Goal: Task Accomplishment & Management: Manage account settings

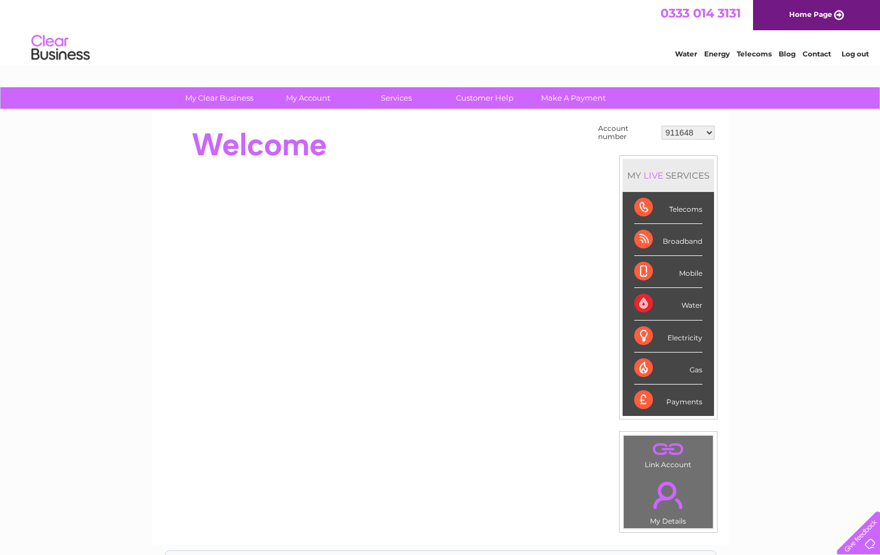
click at [705, 131] on select "911648 975946 979041 980046 990352 990353 990356 990361 997232 1080773 1081707 …" at bounding box center [687, 133] width 53 height 14
click at [707, 133] on select "911648 975946 979041 980046 990352 990353 990356 990361 997232 1080773 1081707 …" at bounding box center [687, 133] width 53 height 14
select select "30308608"
click at [661, 126] on select "911648 975946 979041 980046 990352 990353 990356 990361 997232 1080773 1081707 …" at bounding box center [687, 133] width 53 height 14
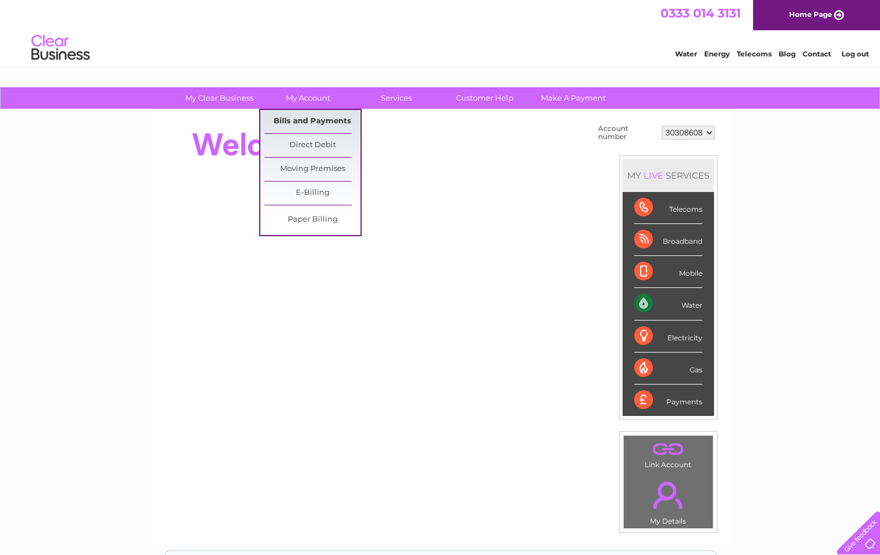
click at [311, 118] on link "Bills and Payments" at bounding box center [312, 121] width 96 height 23
click at [323, 123] on link "Bills and Payments" at bounding box center [312, 121] width 96 height 23
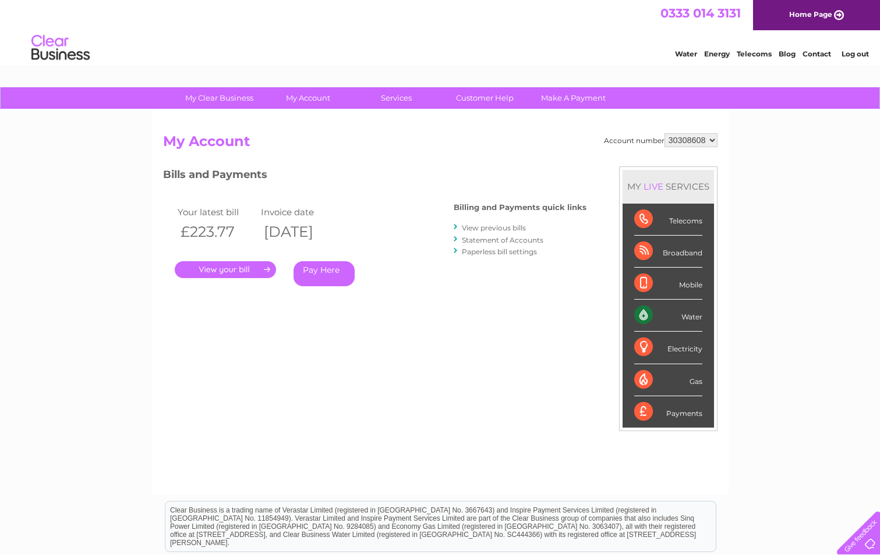
click at [713, 141] on select "911648 975946 979041 980046 990352 990353 990356 990361 997232 1080773 1081707 …" at bounding box center [690, 140] width 53 height 14
select select "30308352"
click at [664, 133] on select "911648 975946 979041 980046 990352 990353 990356 990361 997232 1080773 1081707 …" at bounding box center [690, 140] width 53 height 14
click at [713, 139] on select "911648 975946 979041 980046 990352 990353 990356 990361 997232 1080773 1081707 …" at bounding box center [690, 140] width 53 height 14
select select "30299471"
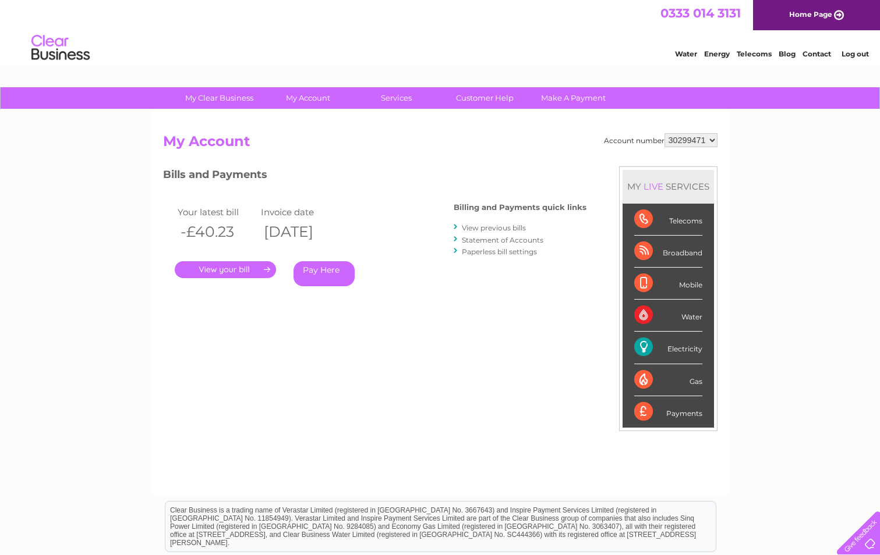
click at [664, 133] on select "911648 975946 979041 980046 990352 990353 990356 990361 997232 1080773 1081707 …" at bounding box center [690, 140] width 53 height 14
click at [713, 140] on select "911648 975946 979041 980046 990352 990353 990356 990361 997232 1080773 1081707 …" at bounding box center [690, 140] width 53 height 14
select select "30299286"
click at [664, 133] on select "911648 975946 979041 980046 990352 990353 990356 990361 997232 1080773 1081707 …" at bounding box center [690, 140] width 53 height 14
click at [713, 142] on select "911648 975946 979041 980046 990352 990353 990356 990361 997232 1080773 1081707 …" at bounding box center [690, 140] width 53 height 14
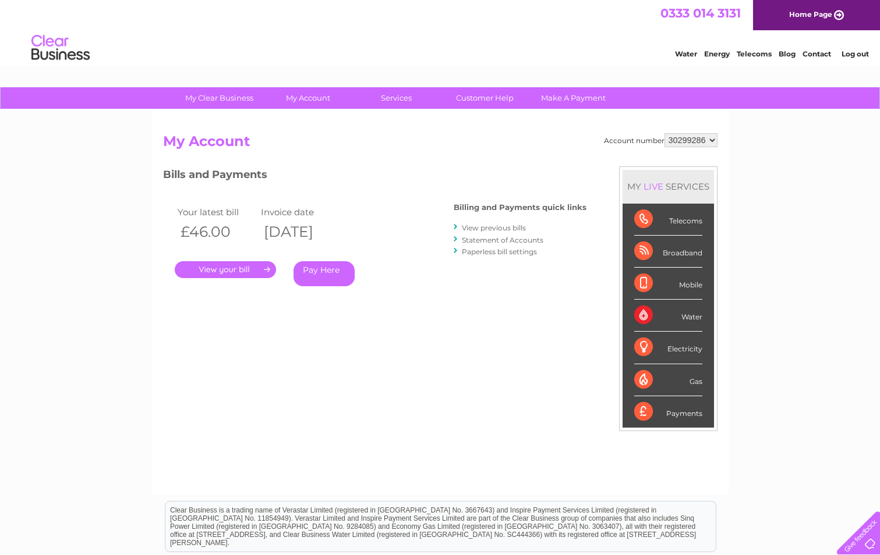
select select "30299239"
click at [664, 133] on select "911648 975946 979041 980046 990352 990353 990356 990361 997232 1080773 1081707 …" at bounding box center [690, 140] width 53 height 14
click at [714, 139] on select "911648 975946 979041 980046 990352 990353 990356 990361 997232 1080773 1081707 …" at bounding box center [690, 140] width 53 height 14
select select "30293893"
click at [664, 133] on select "911648 975946 979041 980046 990352 990353 990356 990361 997232 1080773 1081707 …" at bounding box center [690, 140] width 53 height 14
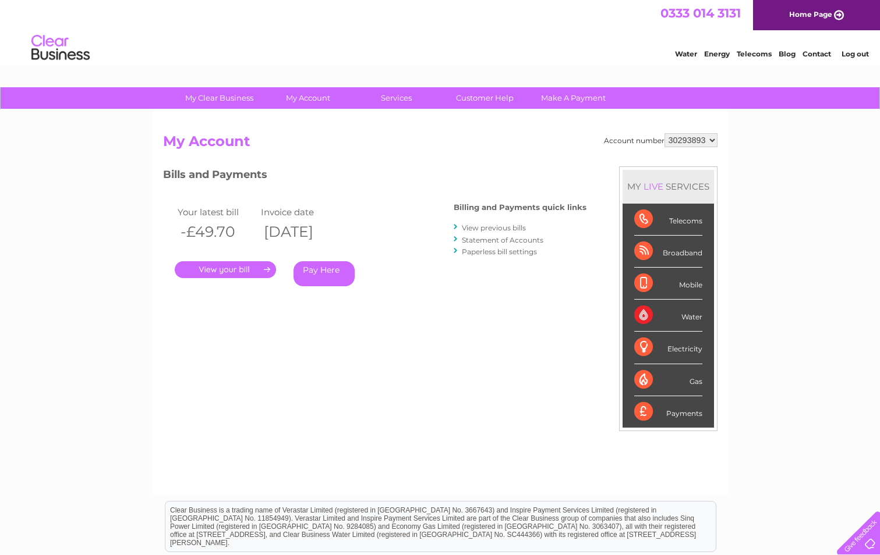
click at [711, 141] on select "911648 975946 979041 980046 990352 990353 990356 990361 997232 1080773 1081707 …" at bounding box center [690, 140] width 53 height 14
select select "30292127"
click at [664, 133] on select "911648 975946 979041 980046 990352 990353 990356 990361 997232 1080773 1081707 …" at bounding box center [690, 140] width 53 height 14
drag, startPoint x: 0, startPoint y: 0, endPoint x: 716, endPoint y: 141, distance: 729.4
click at [716, 141] on select "911648 975946 979041 980046 990352 990353 990356 990361 997232 1080773 1081707 …" at bounding box center [690, 140] width 53 height 14
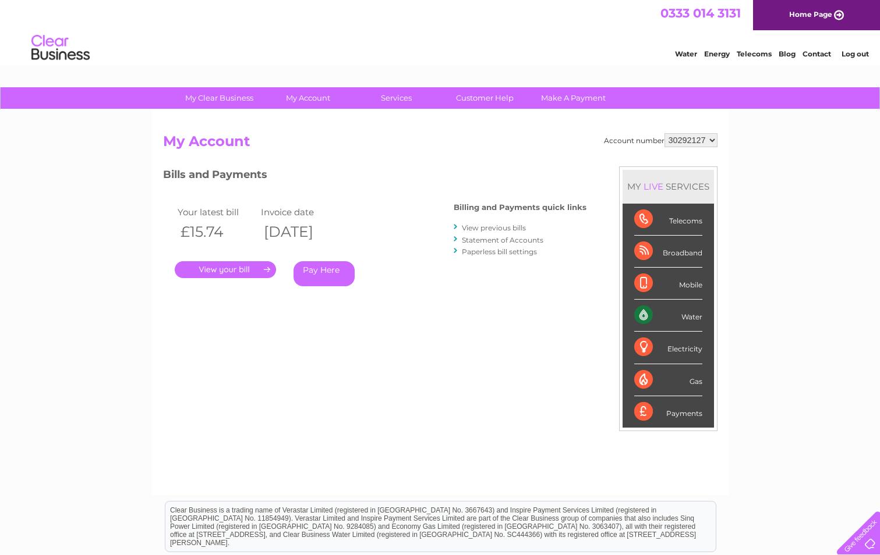
select select "30287200"
click at [664, 133] on select "911648 975946 979041 980046 990352 990353 990356 990361 997232 1080773 1081707 …" at bounding box center [690, 140] width 53 height 14
click at [714, 140] on select "911648 975946 979041 980046 990352 990353 990356 990361 997232 1080773 1081707 …" at bounding box center [690, 140] width 53 height 14
select select "30286201"
click at [664, 133] on select "911648 975946 979041 980046 990352 990353 990356 990361 997232 1080773 1081707 …" at bounding box center [690, 140] width 53 height 14
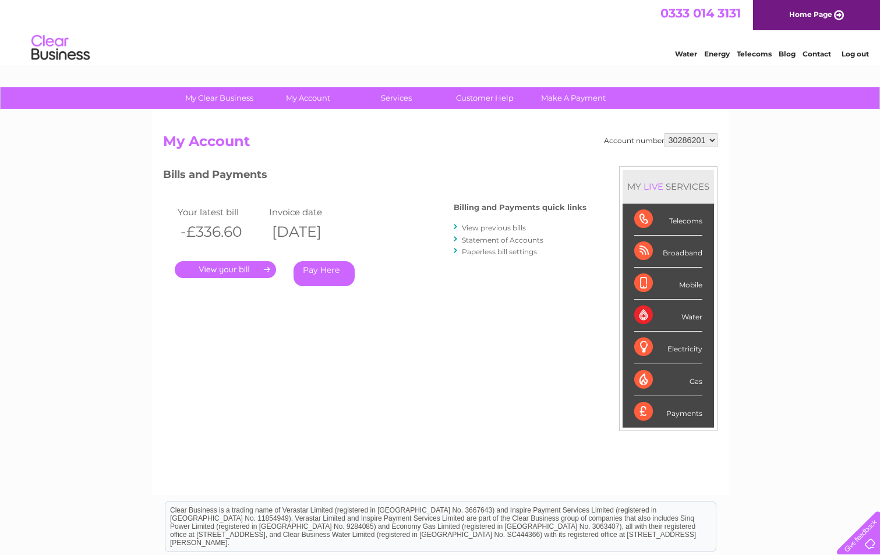
click at [713, 139] on select "911648 975946 979041 980046 990352 990353 990356 990361 997232 1080773 1081707 …" at bounding box center [690, 140] width 53 height 14
select select "30280216"
click at [664, 133] on select "911648 975946 979041 980046 990352 990353 990356 990361 997232 1080773 1081707 …" at bounding box center [690, 140] width 53 height 14
click at [711, 140] on select "911648 975946 979041 980046 990352 990353 990356 990361 997232 1080773 1081707 …" at bounding box center [690, 140] width 53 height 14
select select "30280019"
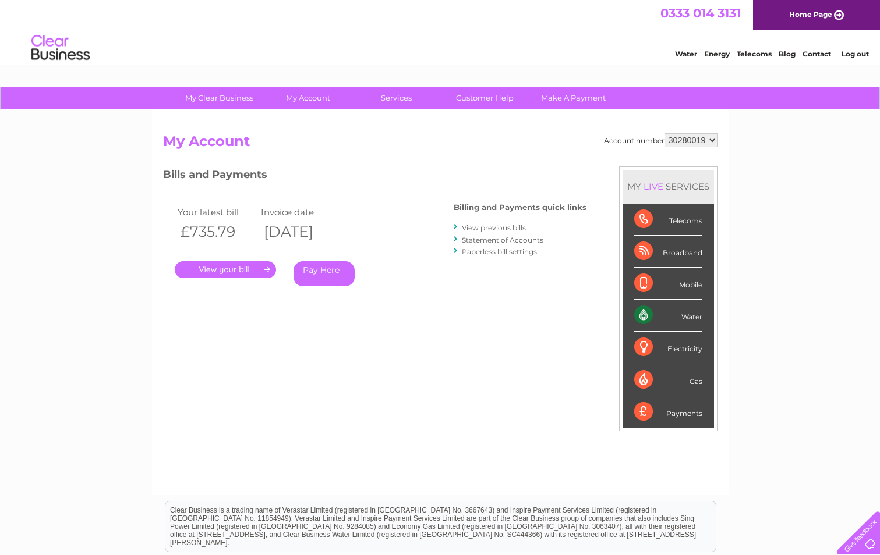
click at [664, 133] on select "911648 975946 979041 980046 990352 990353 990356 990361 997232 1080773 1081707 …" at bounding box center [690, 140] width 53 height 14
click at [714, 140] on select "911648 975946 979041 980046 990352 990353 990356 990361 997232 1080773 1081707 …" at bounding box center [690, 140] width 53 height 14
select select "30277529"
click at [664, 133] on select "911648 975946 979041 980046 990352 990353 990356 990361 997232 1080773 1081707 …" at bounding box center [690, 140] width 53 height 14
click at [713, 141] on select "911648 975946 979041 980046 990352 990353 990356 990361 997232 1080773 1081707 …" at bounding box center [690, 140] width 53 height 14
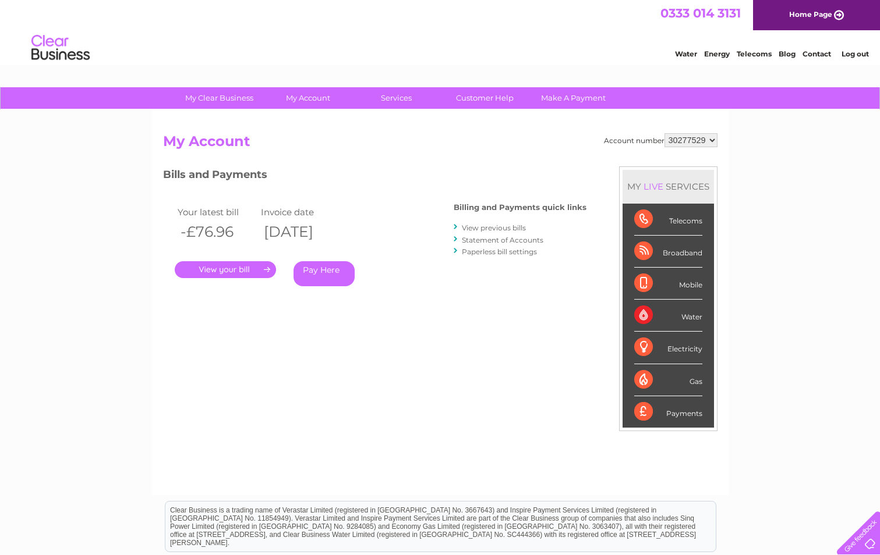
select select "30271100"
click at [664, 133] on select "911648 975946 979041 980046 990352 990353 990356 990361 997232 1080773 1081707 …" at bounding box center [690, 140] width 53 height 14
drag, startPoint x: 0, startPoint y: 0, endPoint x: 710, endPoint y: 143, distance: 724.0
click at [710, 143] on select "911648 975946 979041 980046 990352 990353 990356 990361 997232 1080773 1081707 …" at bounding box center [690, 140] width 53 height 14
select select "30271025"
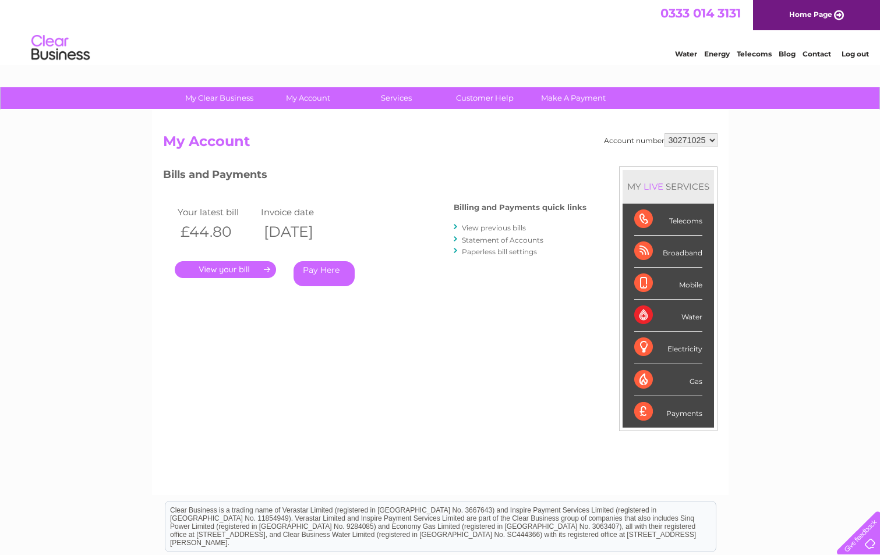
click at [664, 133] on select "911648 975946 979041 980046 990352 990353 990356 990361 997232 1080773 1081707 …" at bounding box center [690, 140] width 53 height 14
drag, startPoint x: 0, startPoint y: 0, endPoint x: 713, endPoint y: 138, distance: 726.4
click at [713, 138] on select "911648 975946 979041 980046 990352 990353 990356 990361 997232 1080773 1081707 …" at bounding box center [690, 140] width 53 height 14
select select "30267713"
click at [664, 133] on select "911648 975946 979041 980046 990352 990353 990356 990361 997232 1080773 1081707 …" at bounding box center [690, 140] width 53 height 14
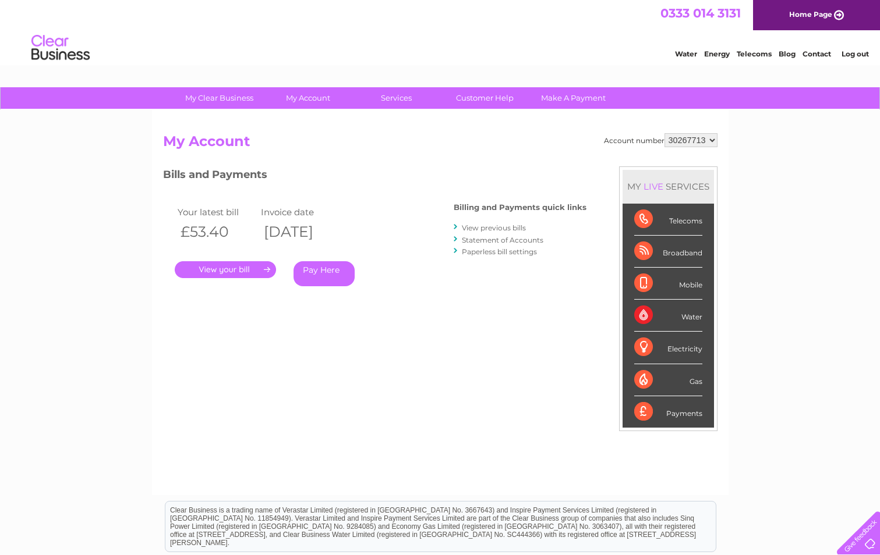
drag, startPoint x: 0, startPoint y: 0, endPoint x: 714, endPoint y: 138, distance: 727.0
click at [714, 138] on select "911648 975946 979041 980046 990352 990353 990356 990361 997232 1080773 1081707 …" at bounding box center [690, 140] width 53 height 14
select select "30267616"
click at [664, 133] on select "911648 975946 979041 980046 990352 990353 990356 990361 997232 1080773 1081707 …" at bounding box center [690, 140] width 53 height 14
click at [716, 140] on select "911648 975946 979041 980046 990352 990353 990356 990361 997232 1080773 1081707 …" at bounding box center [690, 140] width 53 height 14
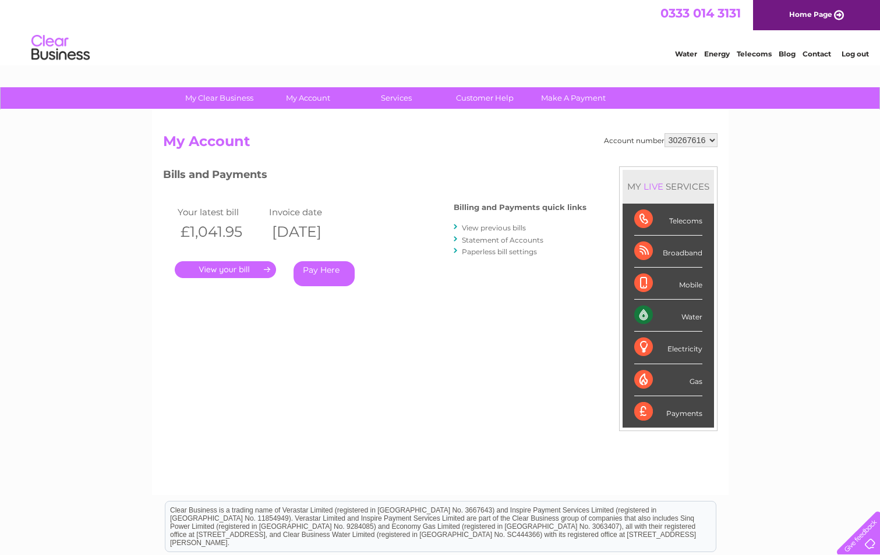
select select "30267508"
click at [664, 133] on select "911648 975946 979041 980046 990352 990353 990356 990361 997232 1080773 1081707 …" at bounding box center [690, 140] width 53 height 14
click at [714, 138] on select "911648 975946 979041 980046 990352 990353 990356 990361 997232 1080773 1081707 …" at bounding box center [690, 140] width 53 height 14
select select "30267064"
click at [664, 133] on select "911648 975946 979041 980046 990352 990353 990356 990361 997232 1080773 1081707 …" at bounding box center [690, 140] width 53 height 14
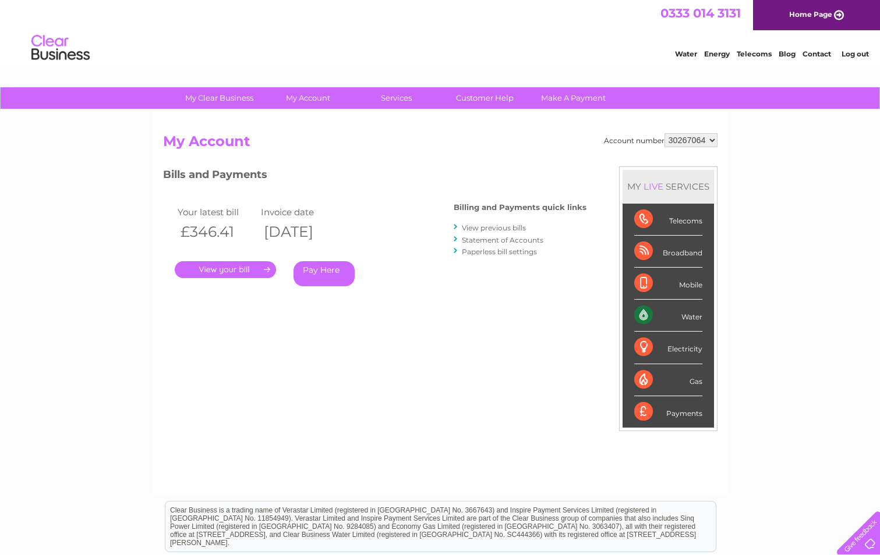
click at [710, 137] on select "911648 975946 979041 980046 990352 990353 990356 990361 997232 1080773 1081707 …" at bounding box center [690, 140] width 53 height 14
select select "30266840"
click at [664, 133] on select "911648 975946 979041 980046 990352 990353 990356 990361 997232 1080773 1081707 …" at bounding box center [690, 140] width 53 height 14
click at [713, 140] on select "911648 975946 979041 980046 990352 990353 990356 990361 997232 1080773 1081707 …" at bounding box center [690, 140] width 53 height 14
select select "30265713"
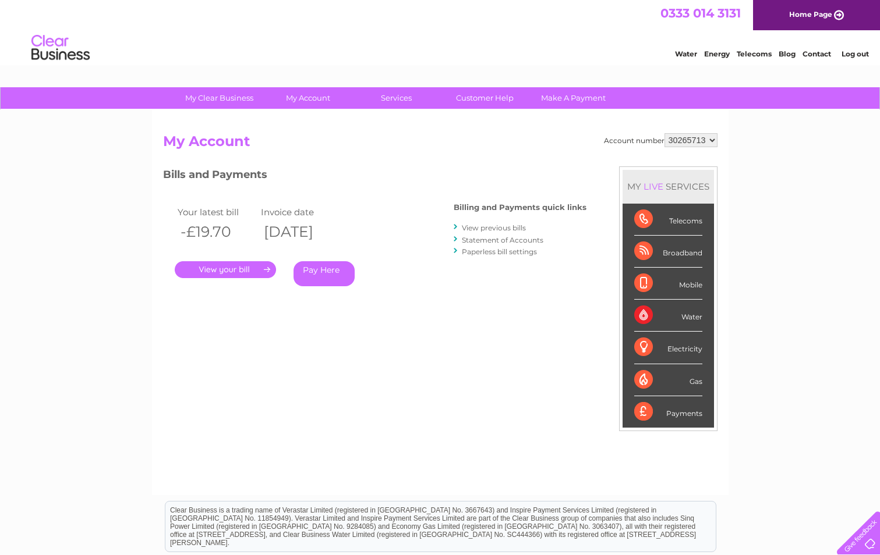
click at [664, 133] on select "911648 975946 979041 980046 990352 990353 990356 990361 997232 1080773 1081707 …" at bounding box center [690, 140] width 53 height 14
click at [710, 140] on select "911648 975946 979041 980046 990352 990353 990356 990361 997232 1080773 1081707 …" at bounding box center [690, 140] width 53 height 14
select select "3023517"
click at [664, 133] on select "911648 975946 979041 980046 990352 990353 990356 990361 997232 1080773 1081707 …" at bounding box center [690, 140] width 53 height 14
click at [714, 140] on select "911648 975946 979041 980046 990352 990353 990356 990361 997232 1080773 1081707 …" at bounding box center [690, 140] width 53 height 14
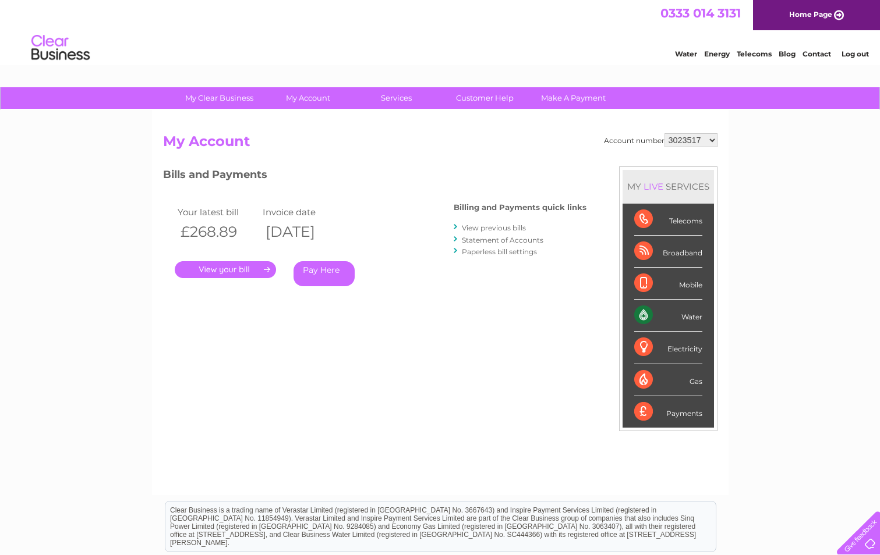
select select "1151051"
click at [664, 133] on select "911648 975946 979041 980046 990352 990353 990356 990361 997232 1080773 1081707 …" at bounding box center [690, 140] width 53 height 14
click at [714, 138] on select "911648 975946 979041 980046 990352 990353 990356 990361 997232 1080773 1081707 …" at bounding box center [690, 140] width 53 height 14
select select "1136916"
click at [664, 133] on select "911648 975946 979041 980046 990352 990353 990356 990361 997232 1080773 1081707 …" at bounding box center [690, 140] width 53 height 14
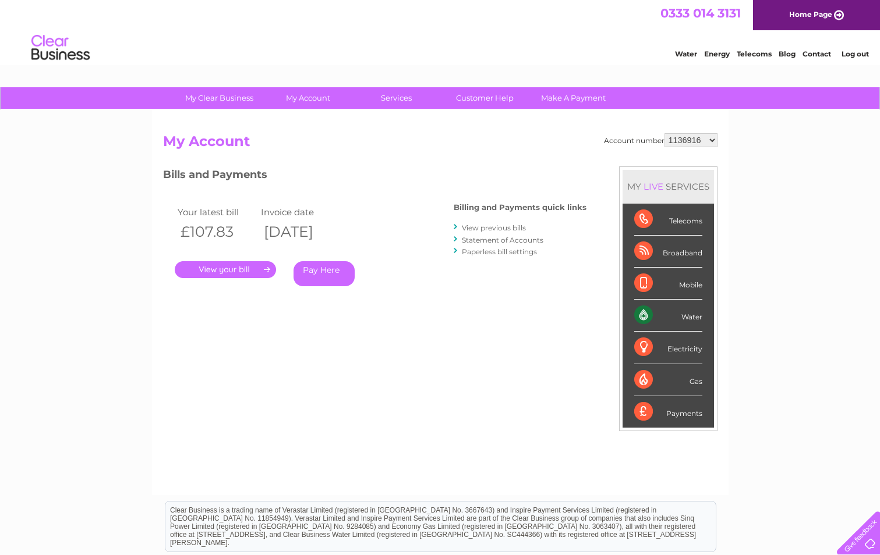
drag, startPoint x: 0, startPoint y: 0, endPoint x: 711, endPoint y: 141, distance: 725.3
click at [711, 141] on select "911648 975946 979041 980046 990352 990353 990356 990361 997232 1080773 1081707 …" at bounding box center [690, 140] width 53 height 14
select select "1121407"
click at [664, 133] on select "911648 975946 979041 980046 990352 990353 990356 990361 997232 1080773 1081707 …" at bounding box center [690, 140] width 53 height 14
drag, startPoint x: 0, startPoint y: 0, endPoint x: 712, endPoint y: 141, distance: 726.0
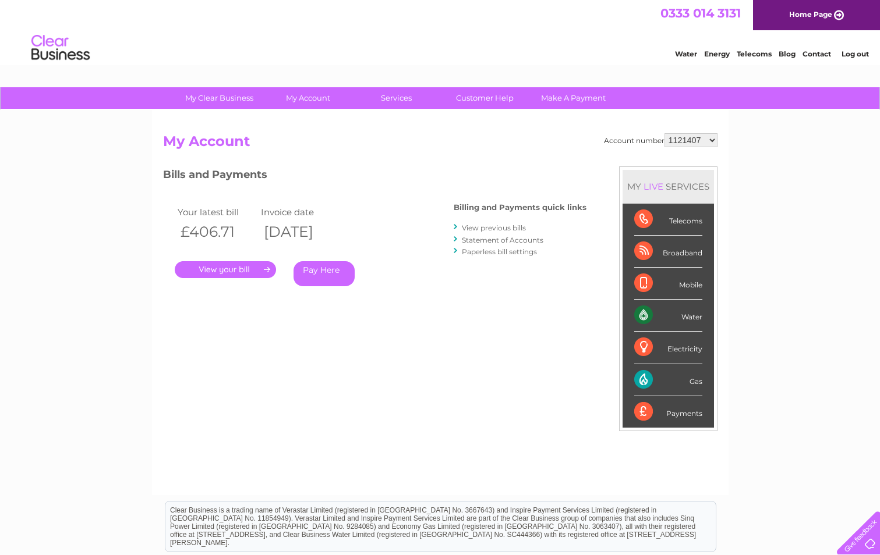
click at [712, 141] on select "911648 975946 979041 980046 990352 990353 990356 990361 997232 1080773 1081707 …" at bounding box center [690, 140] width 53 height 14
select select "1119523"
click at [664, 133] on select "911648 975946 979041 980046 990352 990353 990356 990361 997232 1080773 1081707 …" at bounding box center [690, 140] width 53 height 14
click at [712, 140] on select "911648 975946 979041 980046 990352 990353 990356 990361 997232 1080773 1081707 …" at bounding box center [690, 140] width 53 height 14
select select "1113962"
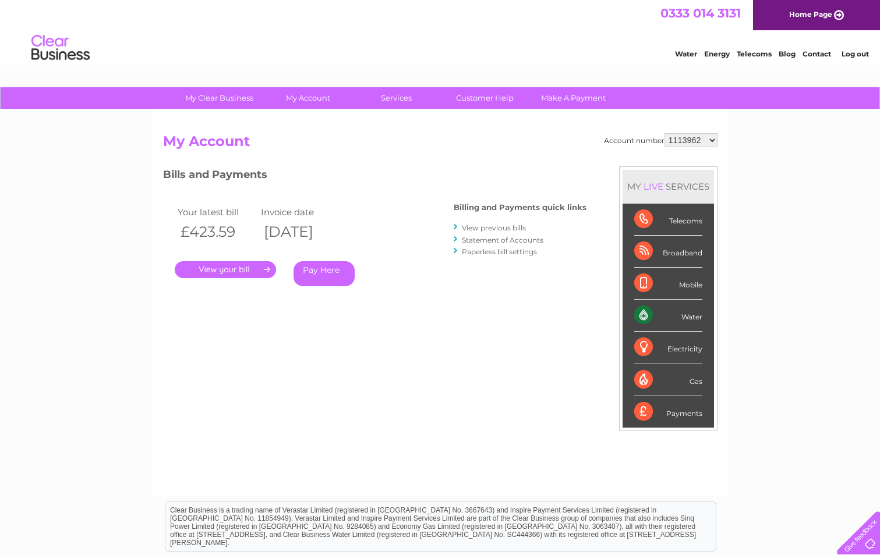
click at [664, 133] on select "911648 975946 979041 980046 990352 990353 990356 990361 997232 1080773 1081707 …" at bounding box center [690, 140] width 53 height 14
click at [711, 138] on select "911648 975946 979041 980046 990352 990353 990356 990361 997232 1080773 1081707 …" at bounding box center [690, 140] width 53 height 14
select select "1101413"
click at [664, 133] on select "911648 975946 979041 980046 990352 990353 990356 990361 997232 1080773 1081707 …" at bounding box center [690, 140] width 53 height 14
click at [711, 141] on select "911648 975946 979041 980046 990352 990353 990356 990361 997232 1080773 1081707 …" at bounding box center [690, 140] width 53 height 14
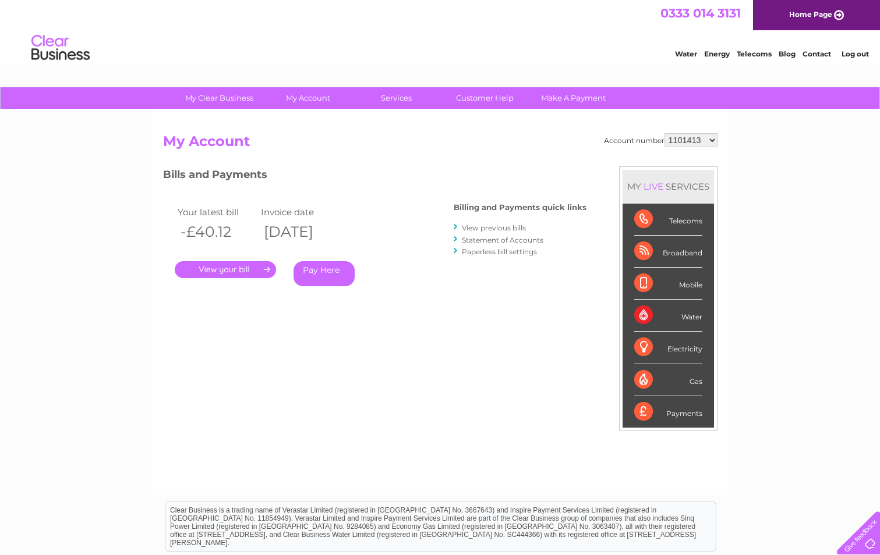
select select "1100447"
click at [664, 133] on select "911648 975946 979041 980046 990352 990353 990356 990361 997232 1080773 1081707 …" at bounding box center [690, 140] width 53 height 14
click at [714, 140] on select "911648 975946 979041 980046 990352 990353 990356 990361 997232 1080773 1081707 …" at bounding box center [690, 140] width 53 height 14
click at [664, 133] on select "911648 975946 979041 980046 990352 990353 990356 990361 997232 1080773 1081707 …" at bounding box center [690, 140] width 53 height 14
click at [713, 140] on select "911648 975946 979041 980046 990352 990353 990356 990361 997232 1080773 1081707 …" at bounding box center [690, 140] width 53 height 14
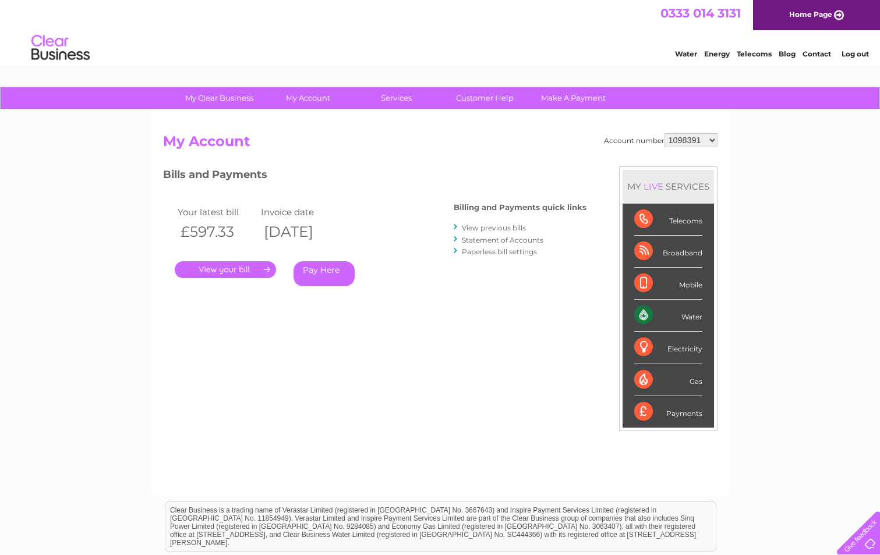
select select "1097658"
click at [664, 133] on select "911648 975946 979041 980046 990352 990353 990356 990361 997232 1080773 1081707 …" at bounding box center [690, 140] width 53 height 14
click at [713, 141] on select "911648 975946 979041 980046 990352 990353 990356 990361 997232 1080773 1081707 …" at bounding box center [690, 140] width 53 height 14
select select "1095459"
click at [664, 133] on select "911648 975946 979041 980046 990352 990353 990356 990361 997232 1080773 1081707 …" at bounding box center [690, 140] width 53 height 14
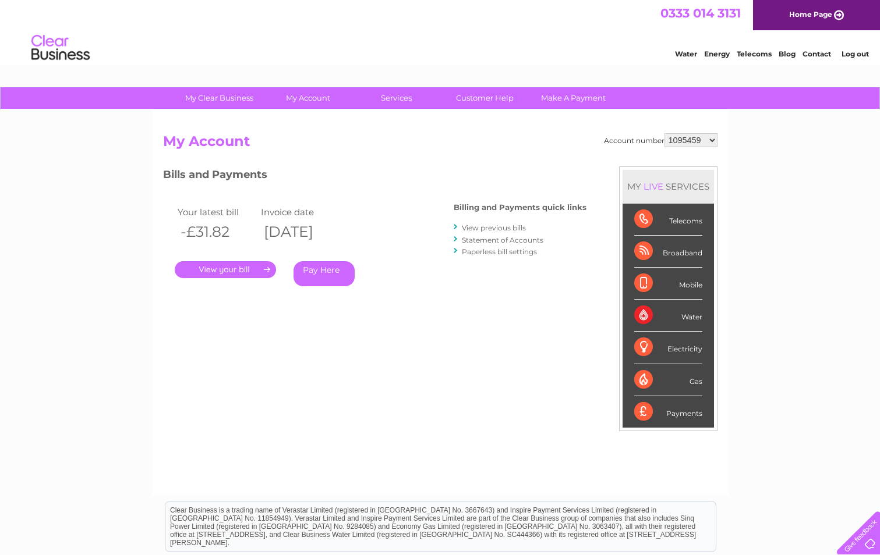
click at [714, 139] on select "911648 975946 979041 980046 990352 990353 990356 990361 997232 1080773 1081707 …" at bounding box center [690, 140] width 53 height 14
select select "1094045"
click at [664, 133] on select "911648 975946 979041 980046 990352 990353 990356 990361 997232 1080773 1081707 …" at bounding box center [690, 140] width 53 height 14
click at [717, 136] on select "911648 975946 979041 980046 990352 990353 990356 990361 997232 1080773 1081707 …" at bounding box center [690, 140] width 53 height 14
select select "1094031"
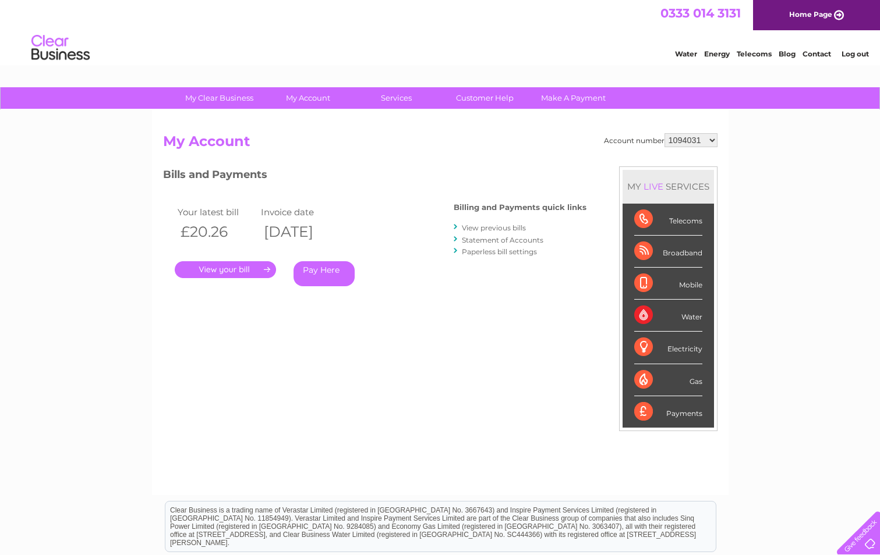
click at [664, 133] on select "911648 975946 979041 980046 990352 990353 990356 990361 997232 1080773 1081707 …" at bounding box center [690, 140] width 53 height 14
click at [710, 139] on select "911648 975946 979041 980046 990352 990353 990356 990361 997232 1080773 1081707 …" at bounding box center [690, 140] width 53 height 14
select select "1090846"
click at [664, 133] on select "911648 975946 979041 980046 990352 990353 990356 990361 997232 1080773 1081707 …" at bounding box center [690, 140] width 53 height 14
drag, startPoint x: 0, startPoint y: 0, endPoint x: 715, endPoint y: 139, distance: 728.4
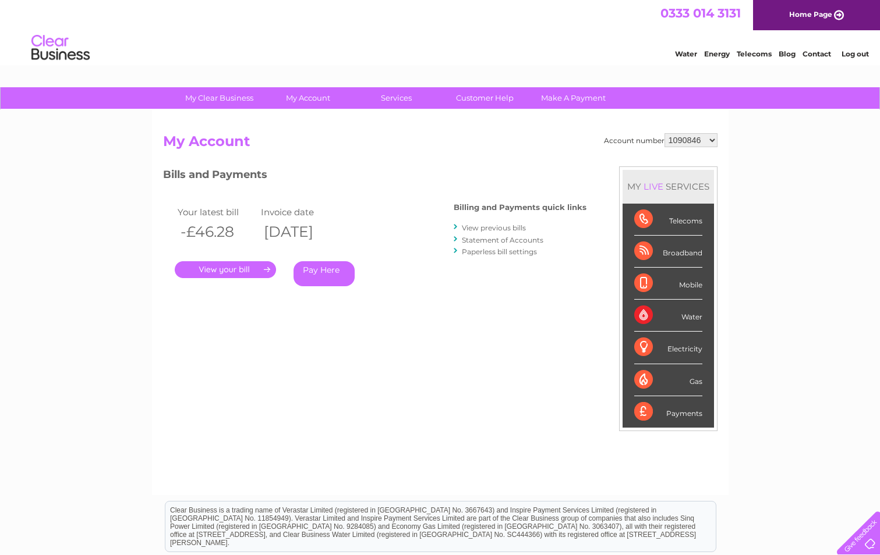
click at [715, 139] on select "911648 975946 979041 980046 990352 990353 990356 990361 997232 1080773 1081707 …" at bounding box center [690, 140] width 53 height 14
select select "1090333"
click at [664, 133] on select "911648 975946 979041 980046 990352 990353 990356 990361 997232 1080773 1081707 …" at bounding box center [690, 140] width 53 height 14
click at [709, 141] on select "911648 975946 979041 980046 990352 990353 990356 990361 997232 1080773 1081707 …" at bounding box center [690, 140] width 53 height 14
select select "1081707"
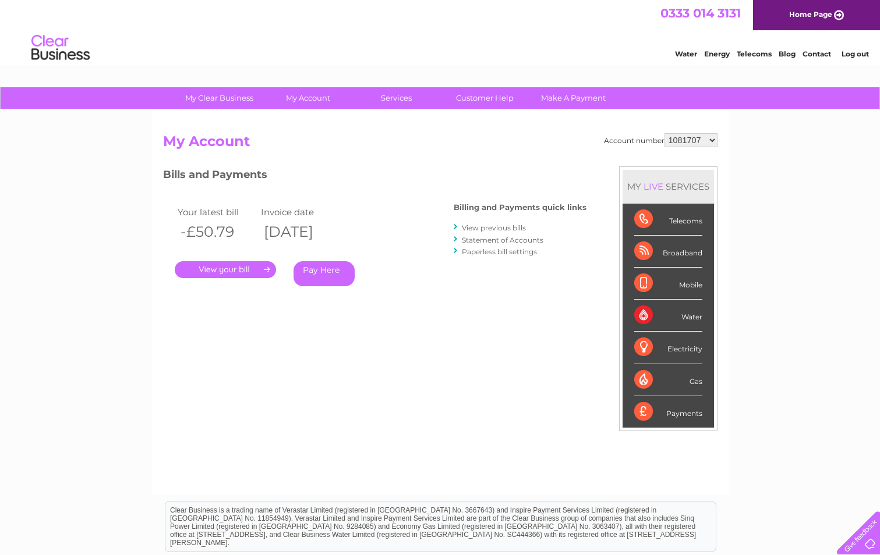
click at [664, 133] on select "911648 975946 979041 980046 990352 990353 990356 990361 997232 1080773 1081707 …" at bounding box center [690, 140] width 53 height 14
drag, startPoint x: 0, startPoint y: 0, endPoint x: 714, endPoint y: 140, distance: 727.9
click at [714, 140] on select "911648 975946 979041 980046 990352 990353 990356 990361 997232 1080773 1081707 …" at bounding box center [690, 140] width 53 height 14
select select "1080773"
click at [664, 133] on select "911648 975946 979041 980046 990352 990353 990356 990361 997232 1080773 1081707 …" at bounding box center [690, 140] width 53 height 14
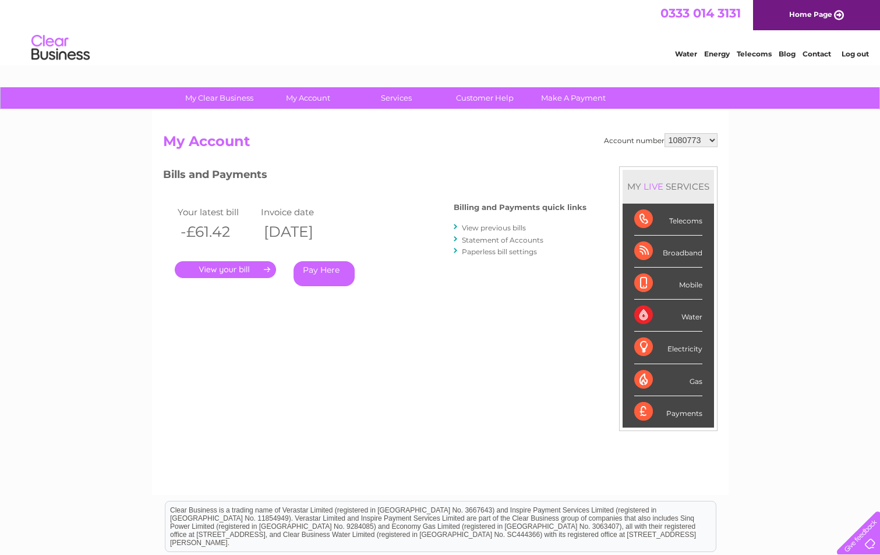
drag, startPoint x: 0, startPoint y: 0, endPoint x: 714, endPoint y: 139, distance: 727.7
click at [714, 139] on select "911648 975946 979041 980046 990352 990353 990356 990361 997232 1080773 1081707 …" at bounding box center [690, 140] width 53 height 14
select select "997232"
click at [664, 133] on select "911648 975946 979041 980046 990352 990353 990356 990361 997232 1080773 1081707 …" at bounding box center [690, 140] width 53 height 14
drag, startPoint x: 0, startPoint y: 0, endPoint x: 713, endPoint y: 135, distance: 725.9
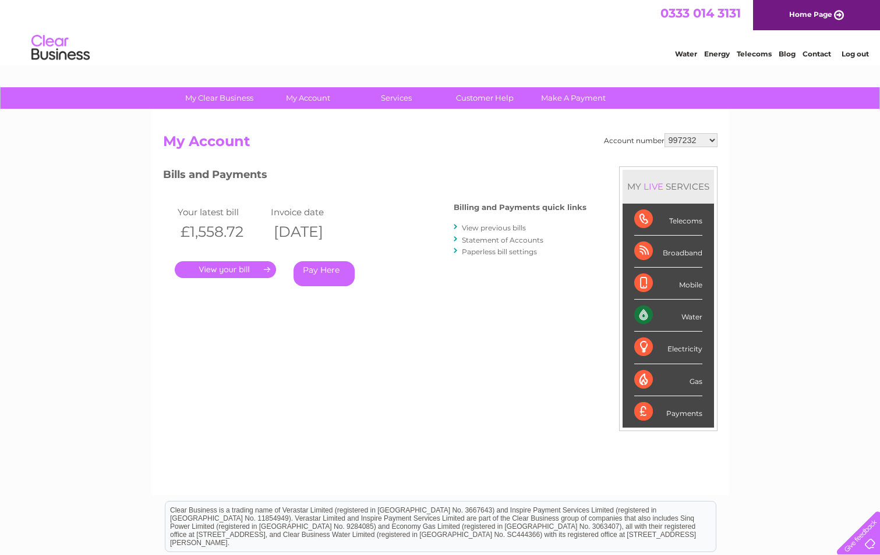
click at [713, 135] on select "911648 975946 979041 980046 990352 990353 990356 990361 997232 1080773 1081707 …" at bounding box center [690, 140] width 53 height 14
select select "990361"
click at [664, 133] on select "911648 975946 979041 980046 990352 990353 990356 990361 997232 1080773 1081707 …" at bounding box center [690, 140] width 53 height 14
click at [714, 137] on select "911648 975946 979041 980046 990352 990353 990356 990361 997232 1080773 1081707 …" at bounding box center [690, 140] width 53 height 14
select select "990356"
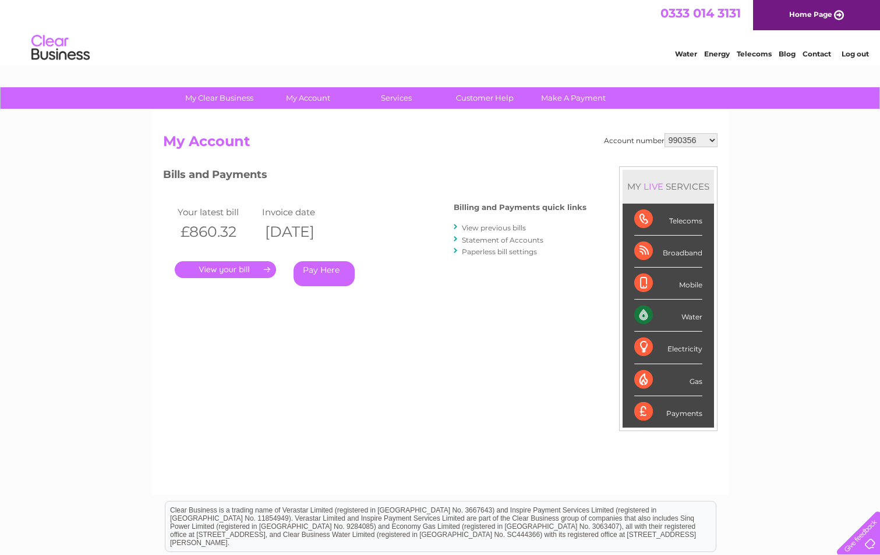
click at [664, 133] on select "911648 975946 979041 980046 990352 990353 990356 990361 997232 1080773 1081707 …" at bounding box center [690, 140] width 53 height 14
drag, startPoint x: 0, startPoint y: 0, endPoint x: 715, endPoint y: 140, distance: 728.5
click at [715, 140] on select "911648 975946 979041 980046 990352 990353 990356 990361 997232 1080773 1081707 …" at bounding box center [690, 140] width 53 height 14
select select "990353"
click at [664, 133] on select "911648 975946 979041 980046 990352 990353 990356 990361 997232 1080773 1081707 …" at bounding box center [690, 140] width 53 height 14
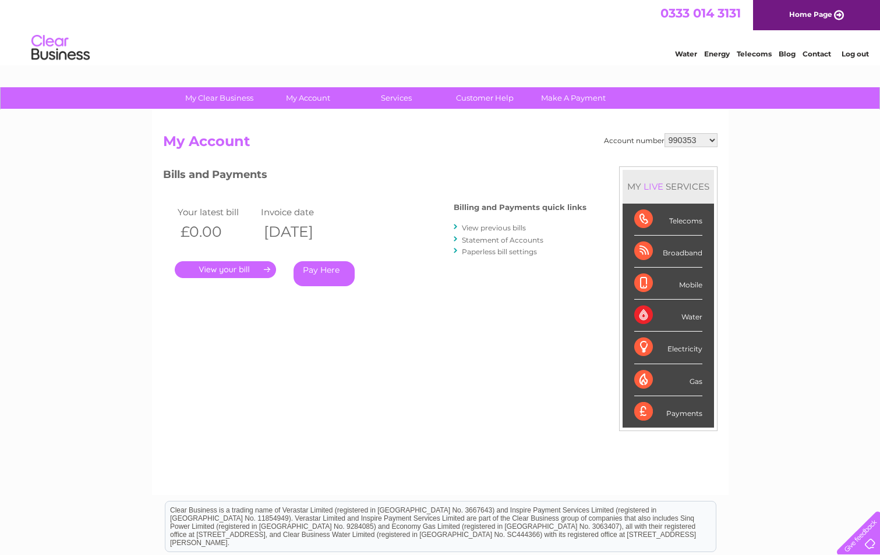
drag, startPoint x: 0, startPoint y: 0, endPoint x: 713, endPoint y: 137, distance: 726.3
click at [713, 137] on select "911648 975946 979041 980046 990352 990353 990356 990361 997232 1080773 1081707 …" at bounding box center [690, 140] width 53 height 14
select select "990352"
click at [664, 133] on select "911648 975946 979041 980046 990352 990353 990356 990361 997232 1080773 1081707 …" at bounding box center [690, 140] width 53 height 14
drag, startPoint x: 0, startPoint y: 0, endPoint x: 712, endPoint y: 140, distance: 725.7
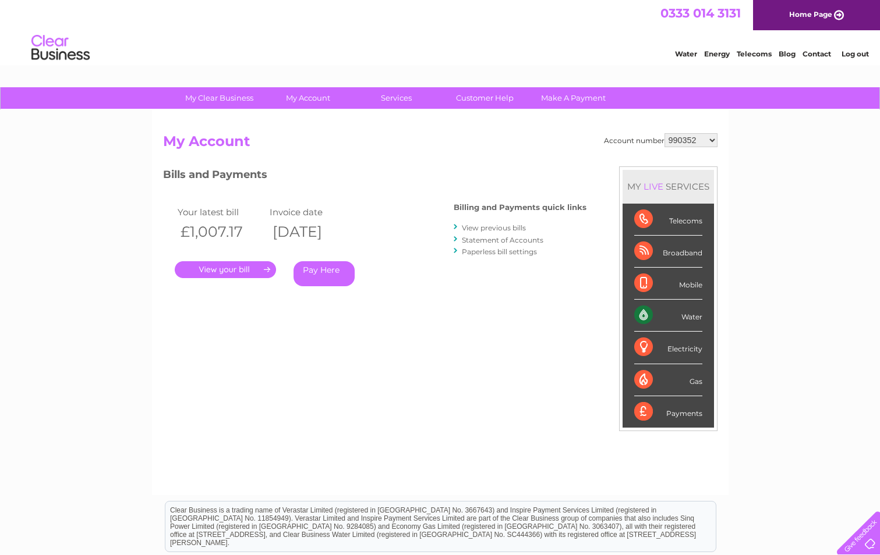
click at [712, 140] on select "911648 975946 979041 980046 990352 990353 990356 990361 997232 1080773 1081707 …" at bounding box center [690, 140] width 53 height 14
select select "980046"
click at [664, 133] on select "911648 975946 979041 980046 990352 990353 990356 990361 997232 1080773 1081707 …" at bounding box center [690, 140] width 53 height 14
drag, startPoint x: 0, startPoint y: 0, endPoint x: 714, endPoint y: 143, distance: 728.5
click at [714, 143] on select "911648 975946 979041 980046 990352 990353 990356 990361 997232 1080773 1081707 …" at bounding box center [690, 140] width 53 height 14
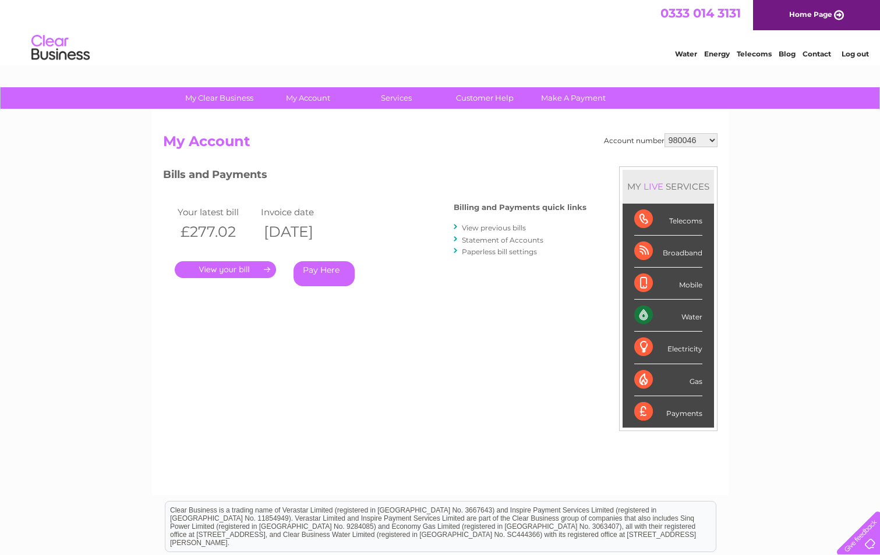
select select "979041"
click at [664, 133] on select "911648 975946 979041 980046 990352 990353 990356 990361 997232 1080773 1081707 …" at bounding box center [690, 140] width 53 height 14
drag, startPoint x: 0, startPoint y: 0, endPoint x: 712, endPoint y: 136, distance: 724.9
click at [712, 136] on select "911648 975946 979041 980046 990352 990353 990356 990361 997232 1080773 1081707 …" at bounding box center [690, 140] width 53 height 14
select select "975946"
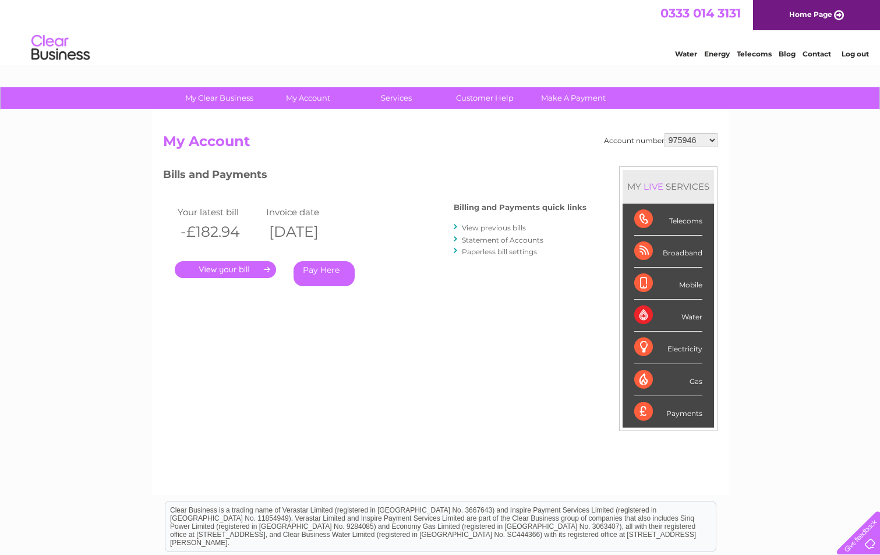
click at [664, 133] on select "911648 975946 979041 980046 990352 990353 990356 990361 997232 1080773 1081707 …" at bounding box center [690, 140] width 53 height 14
drag, startPoint x: 0, startPoint y: 0, endPoint x: 713, endPoint y: 141, distance: 726.4
click at [713, 141] on select "911648 975946 979041 980046 990352 990353 990356 990361 997232 1080773 1081707 …" at bounding box center [690, 140] width 53 height 14
select select "911648"
click at [664, 133] on select "911648 975946 979041 980046 990352 990353 990356 990361 997232 1080773 1081707 …" at bounding box center [690, 140] width 53 height 14
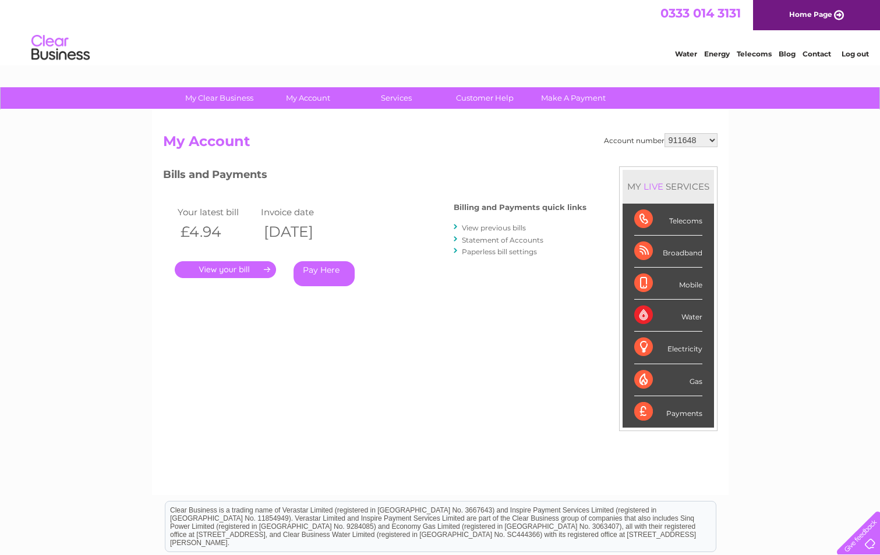
drag, startPoint x: 0, startPoint y: 0, endPoint x: 711, endPoint y: 138, distance: 724.1
click at [711, 138] on select "911648 975946 979041 980046 990352 990353 990356 990361 997232 1080773 1081707 …" at bounding box center [690, 140] width 53 height 14
select select "997232"
click at [664, 133] on select "911648 975946 979041 980046 990352 990353 990356 990361 997232 1080773 1081707 …" at bounding box center [690, 140] width 53 height 14
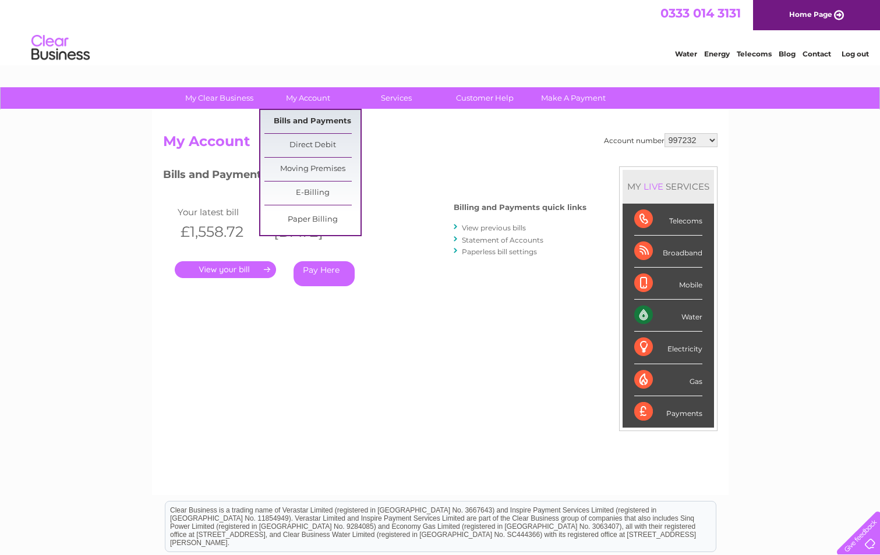
click at [310, 119] on link "Bills and Payments" at bounding box center [312, 121] width 96 height 23
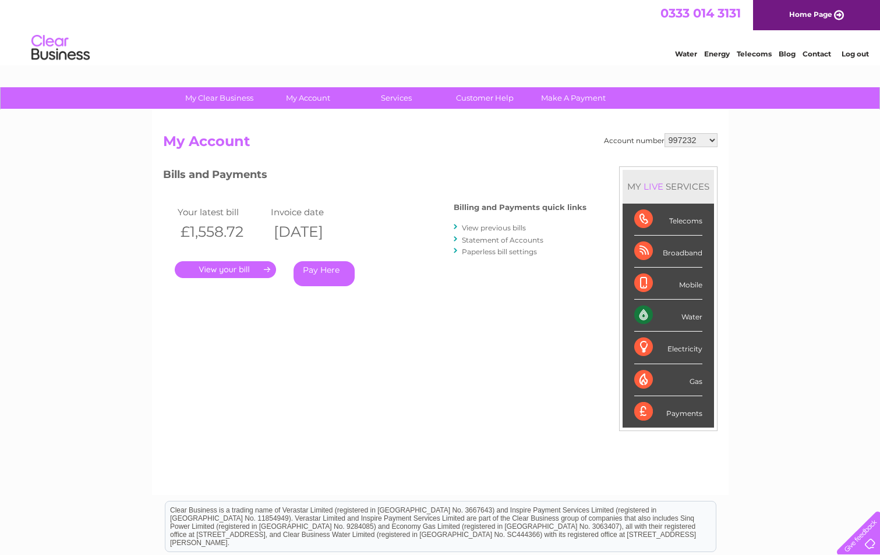
click at [498, 224] on link "View previous bills" at bounding box center [494, 228] width 64 height 9
click at [497, 229] on link "View previous bills" at bounding box center [494, 228] width 64 height 9
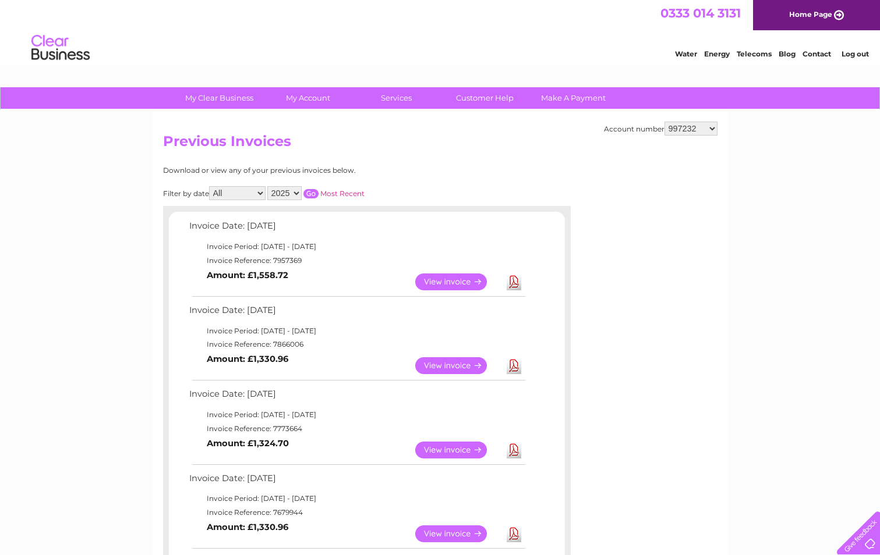
click at [712, 129] on select "911648 975946 979041 980046 990352 990353 990356 990361 997232 1080773 1081707 …" at bounding box center [690, 129] width 53 height 14
click at [617, 392] on div "Account number 911648 975946 979041 980046 990352 990353 990356 990361 997232 1…" at bounding box center [440, 527] width 576 height 835
